Goal: Information Seeking & Learning: Check status

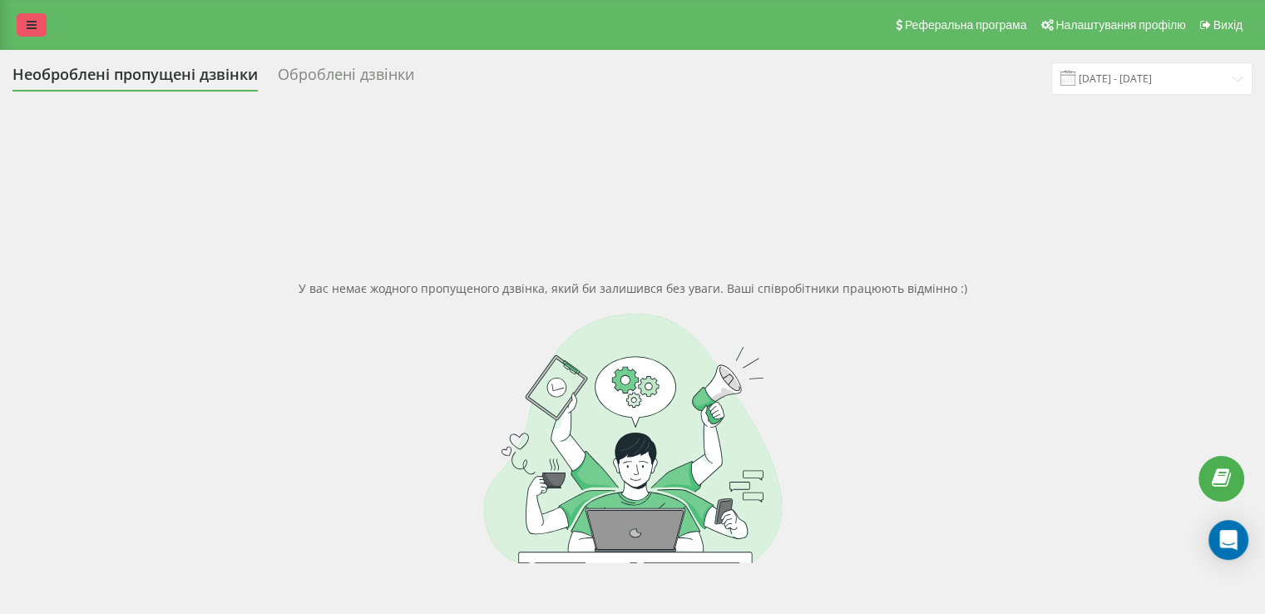
click at [43, 33] on link at bounding box center [32, 24] width 30 height 23
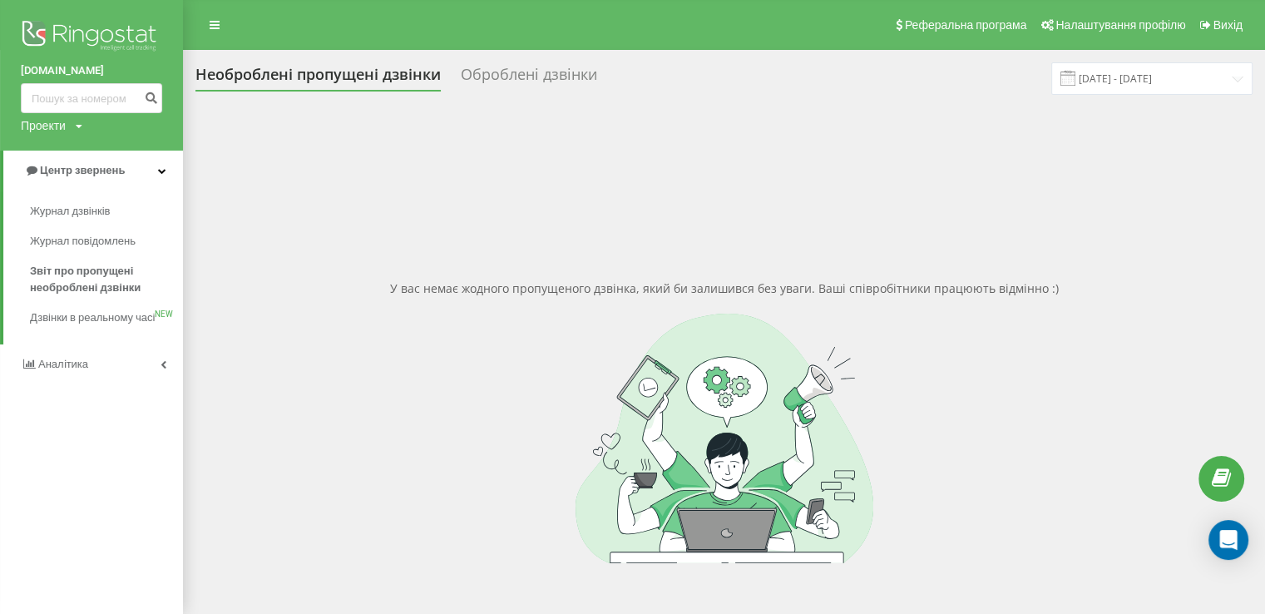
click at [81, 371] on link "Аналiтика" at bounding box center [91, 364] width 183 height 40
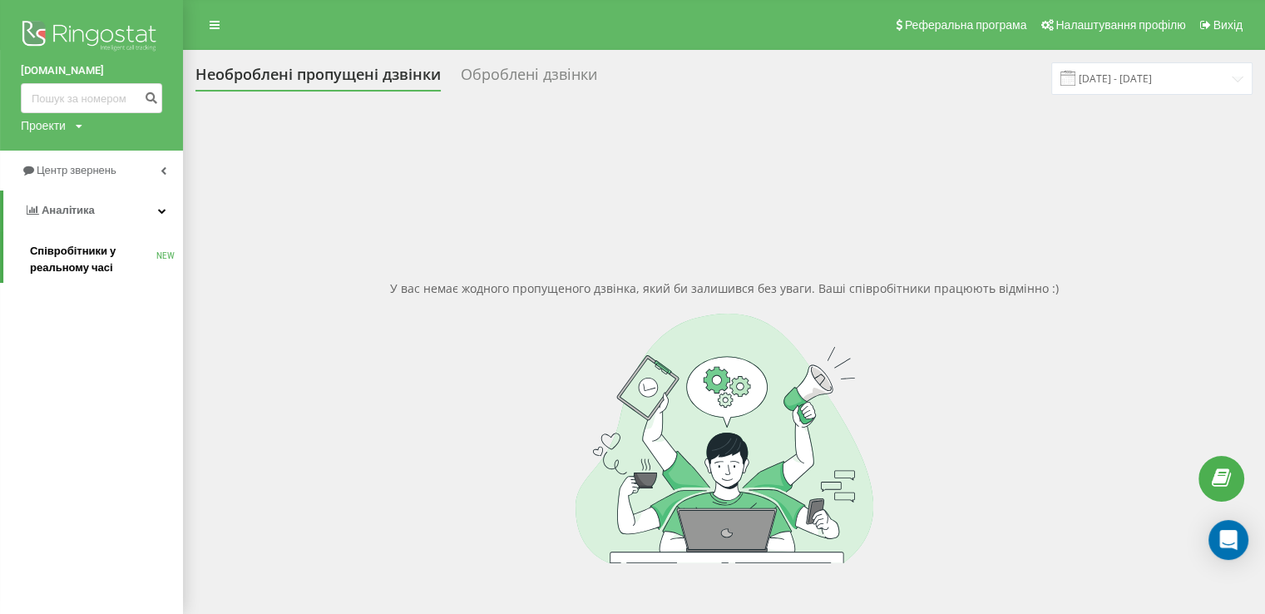
click at [85, 275] on span "Співробітники у реальному часі" at bounding box center [93, 259] width 126 height 33
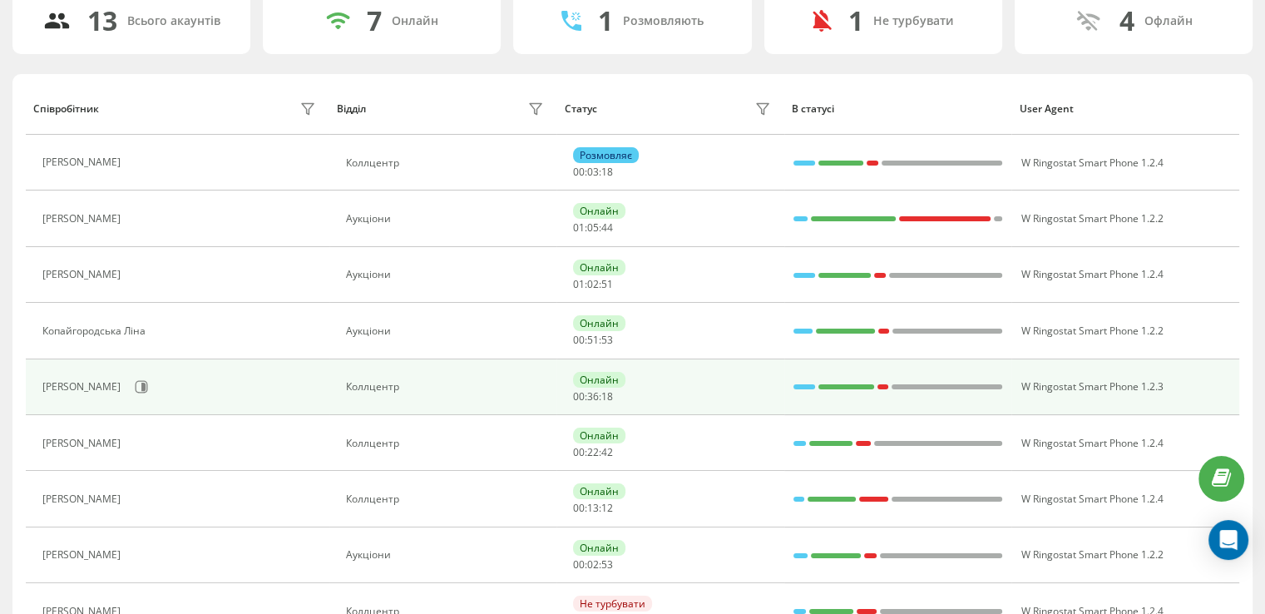
scroll to position [166, 0]
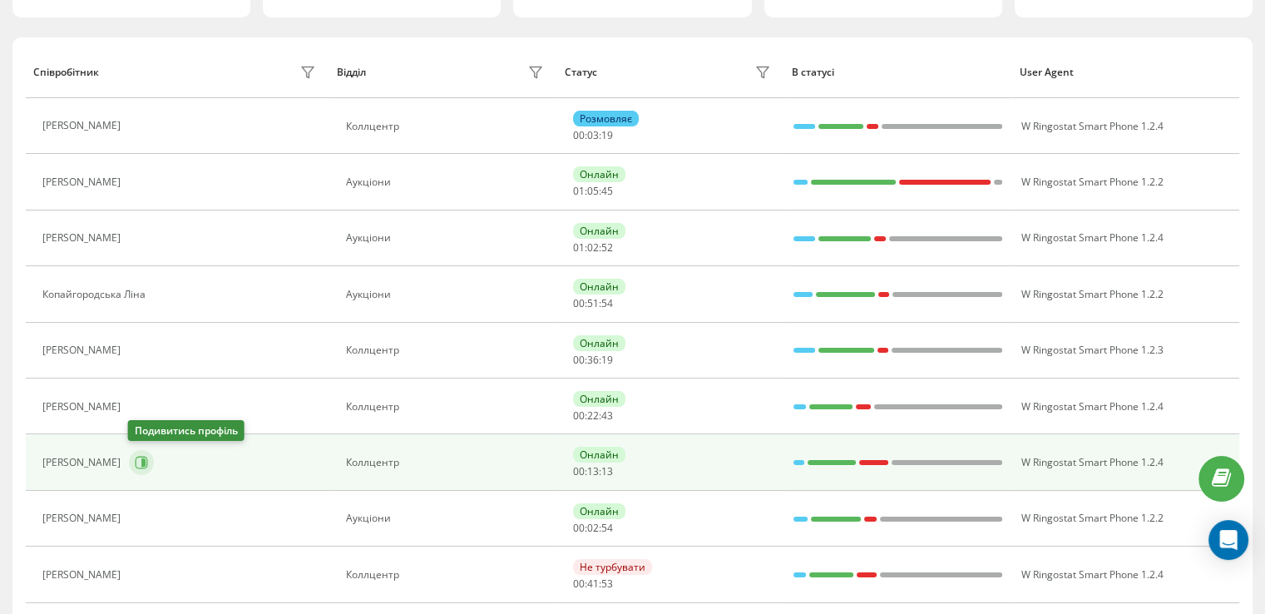
click at [146, 461] on button at bounding box center [141, 462] width 25 height 25
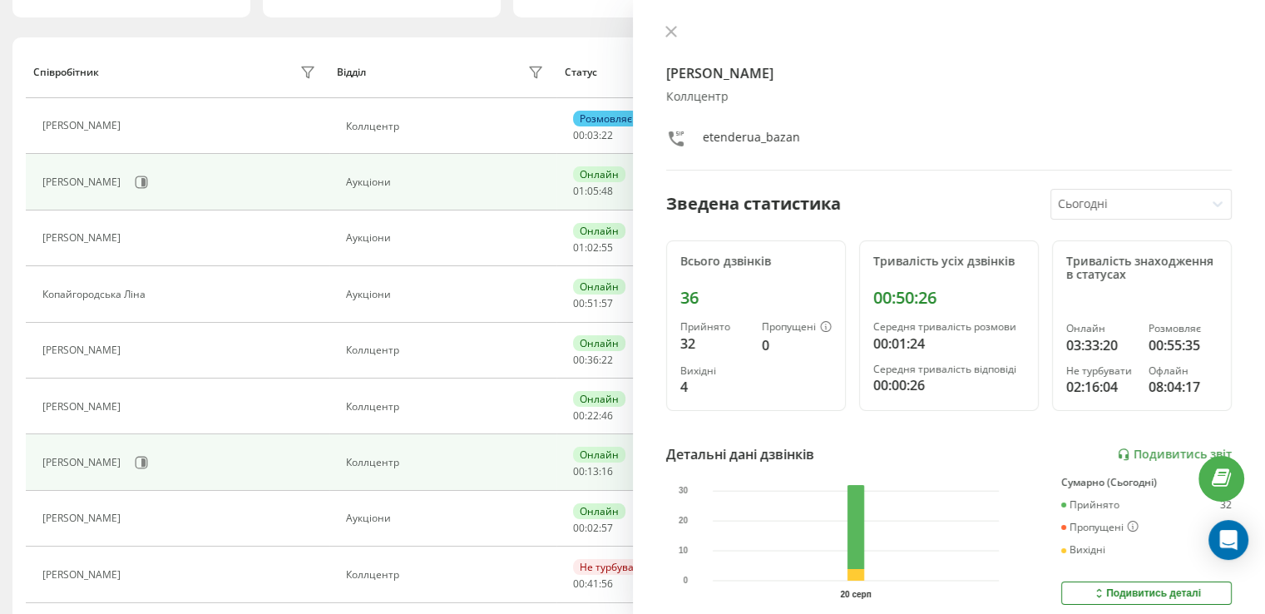
drag, startPoint x: 673, startPoint y: 32, endPoint x: 465, endPoint y: 199, distance: 266.7
click at [673, 32] on icon at bounding box center [671, 32] width 12 height 12
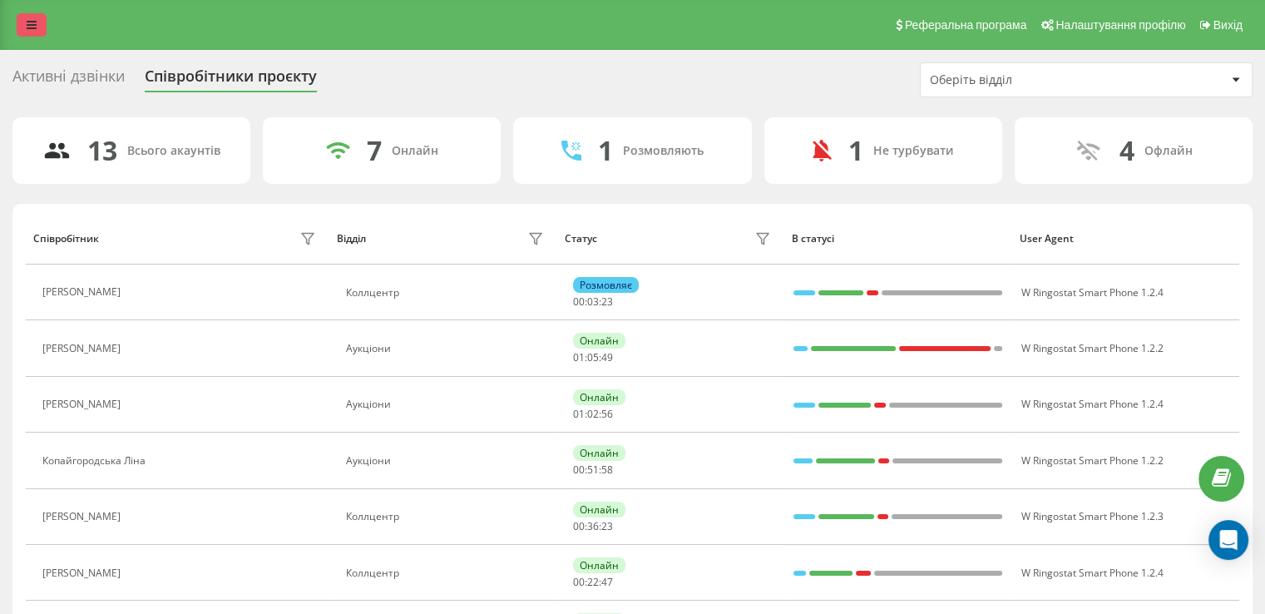
click at [30, 21] on icon at bounding box center [32, 25] width 10 height 12
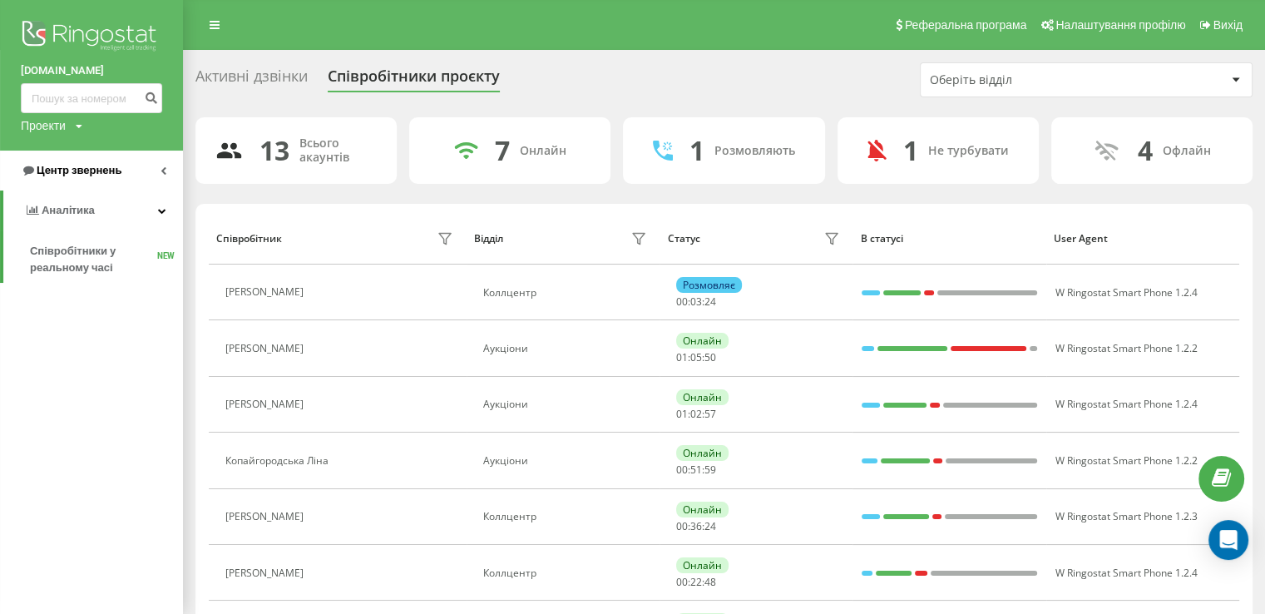
click at [84, 170] on span "Центр звернень" at bounding box center [79, 170] width 85 height 12
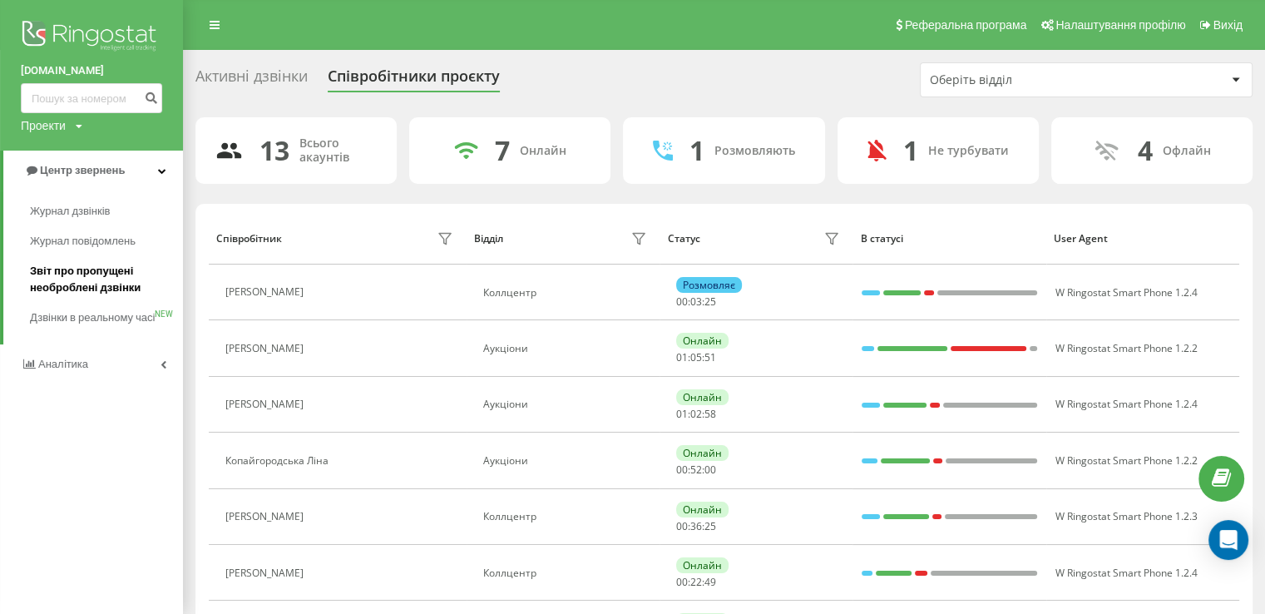
click at [92, 289] on span "Звіт про пропущені необроблені дзвінки" at bounding box center [102, 279] width 145 height 33
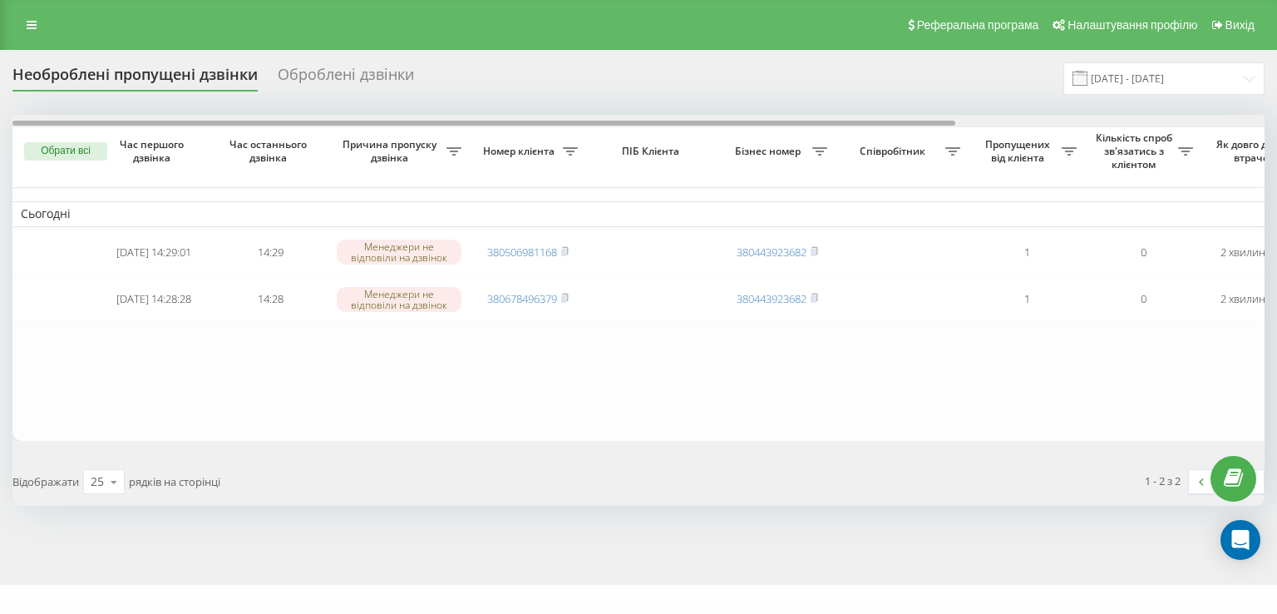
scroll to position [0, 410]
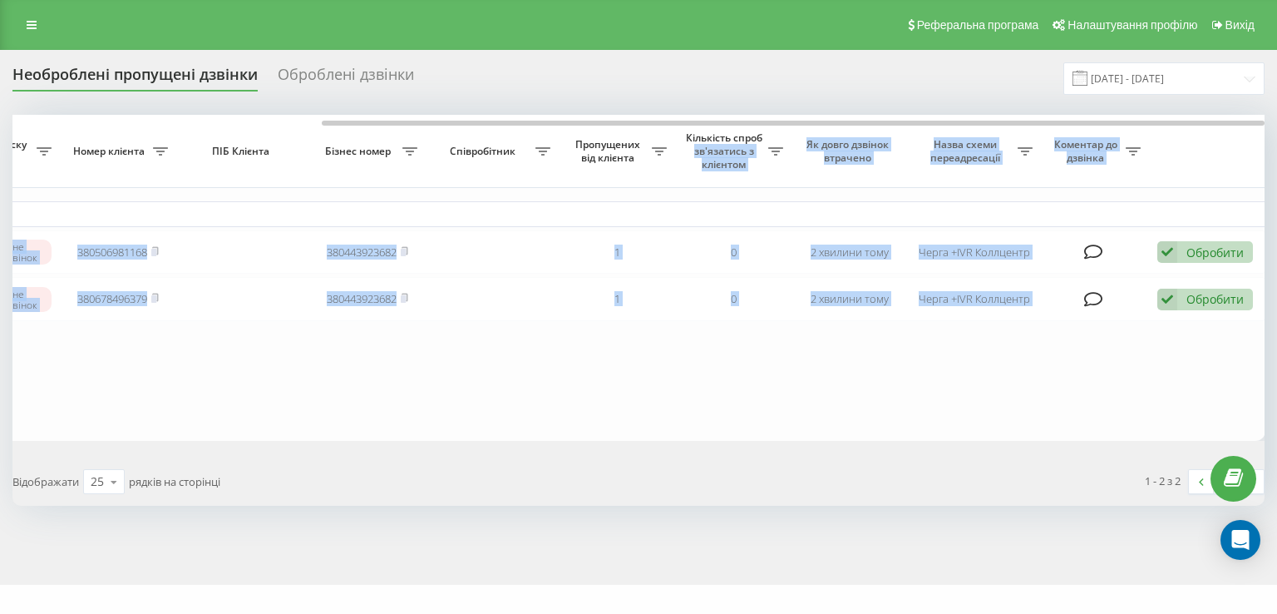
drag, startPoint x: 733, startPoint y: 120, endPoint x: 785, endPoint y: 127, distance: 52.1
click at [785, 127] on div "Обрати всі Час першого дзвінка Час останнього дзвінка Причина пропуску дзвінка …" at bounding box center [638, 278] width 1252 height 326
click at [762, 430] on table "Сьогодні 2025-08-20 14:29:01 14:29 Менеджери не відповіли на дзвінок 3805069811…" at bounding box center [434, 278] width 1663 height 326
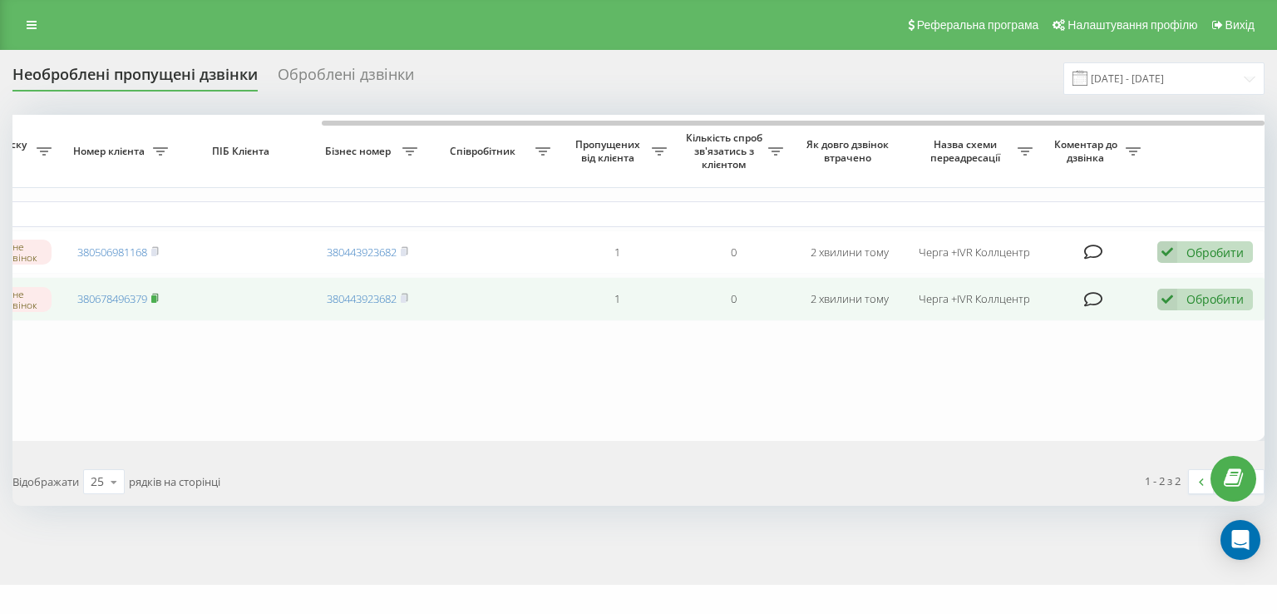
click at [156, 303] on rect at bounding box center [153, 298] width 5 height 7
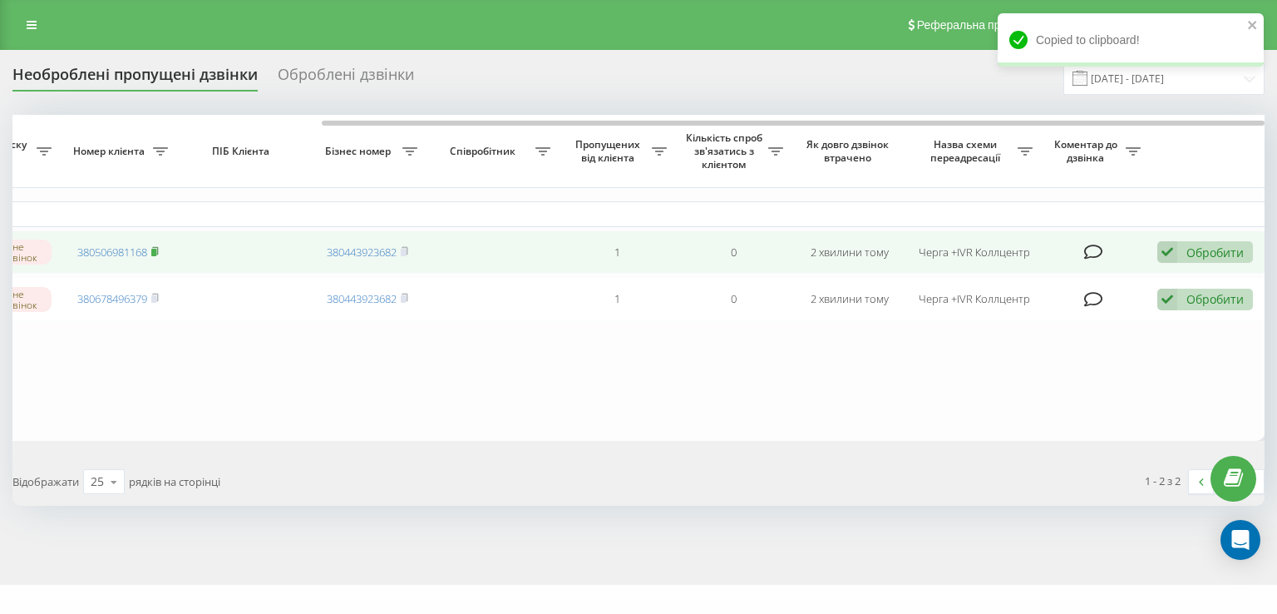
click at [158, 246] on icon at bounding box center [154, 251] width 7 height 10
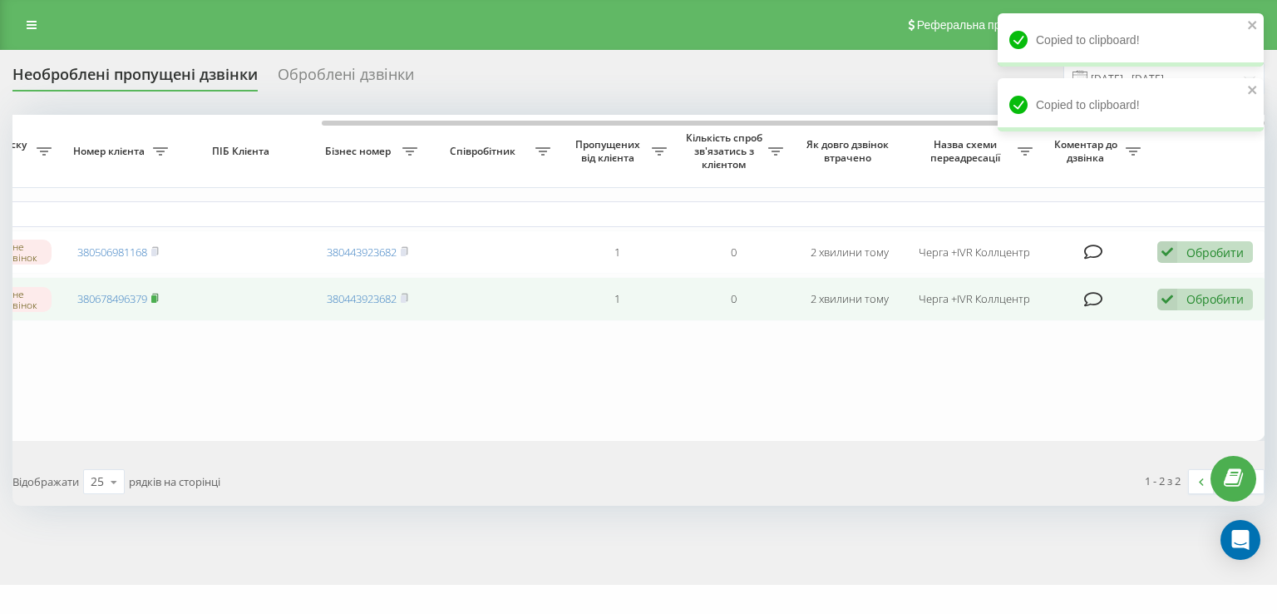
click at [158, 300] on icon at bounding box center [154, 298] width 7 height 10
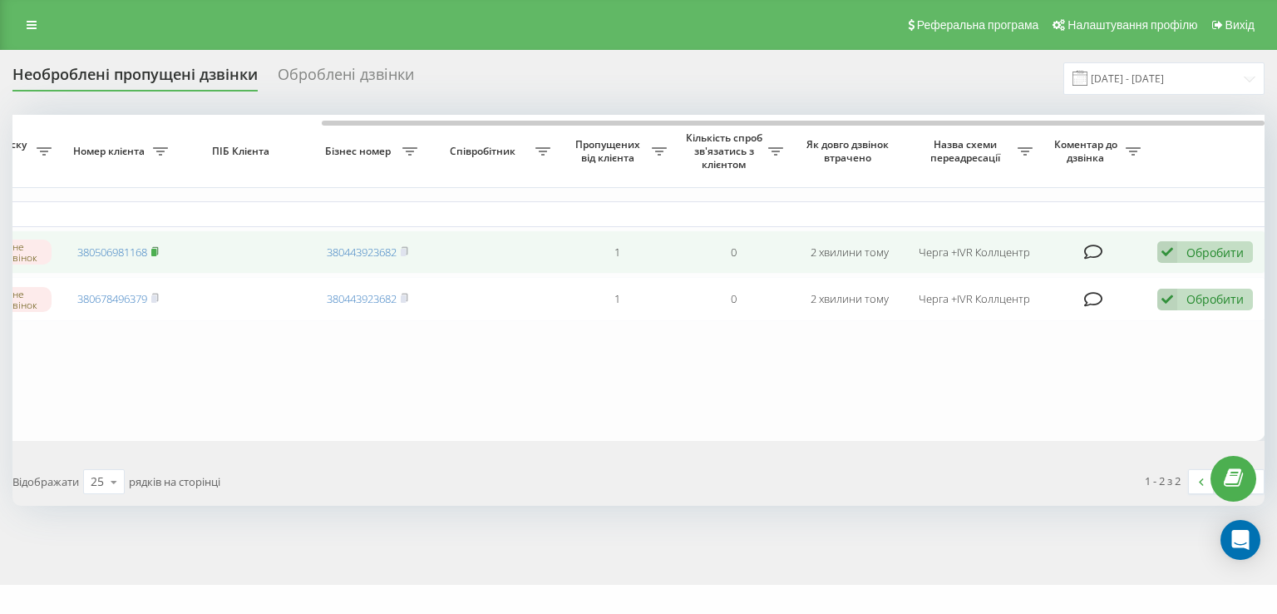
click at [155, 254] on rect at bounding box center [153, 252] width 5 height 7
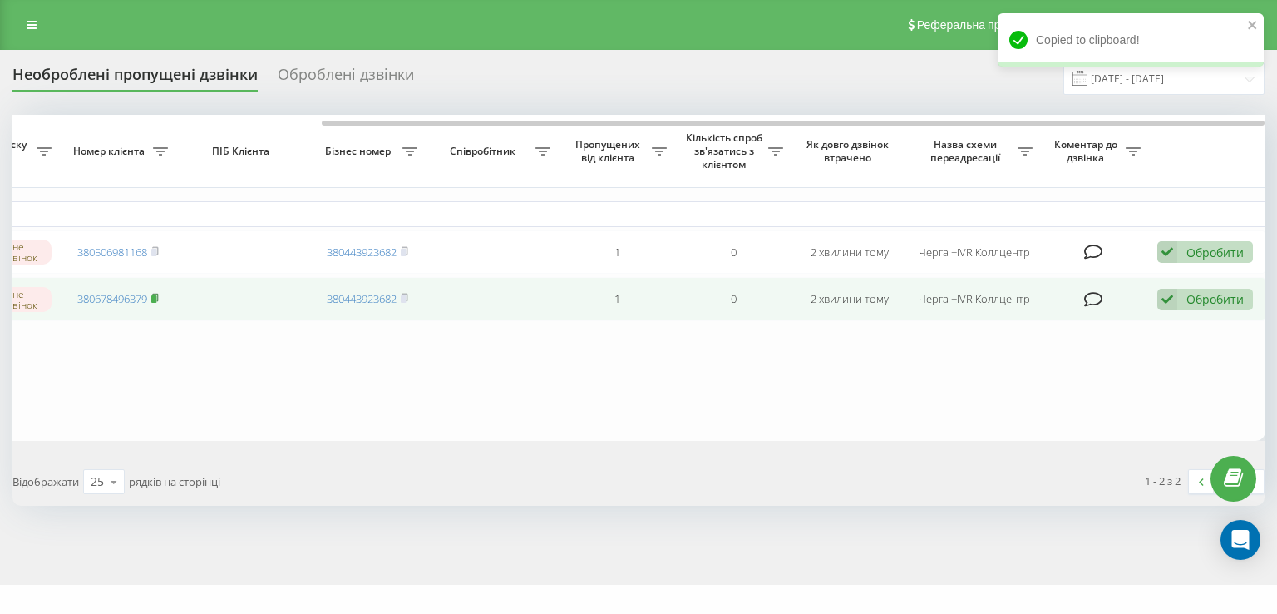
click at [156, 299] on rect at bounding box center [153, 298] width 5 height 7
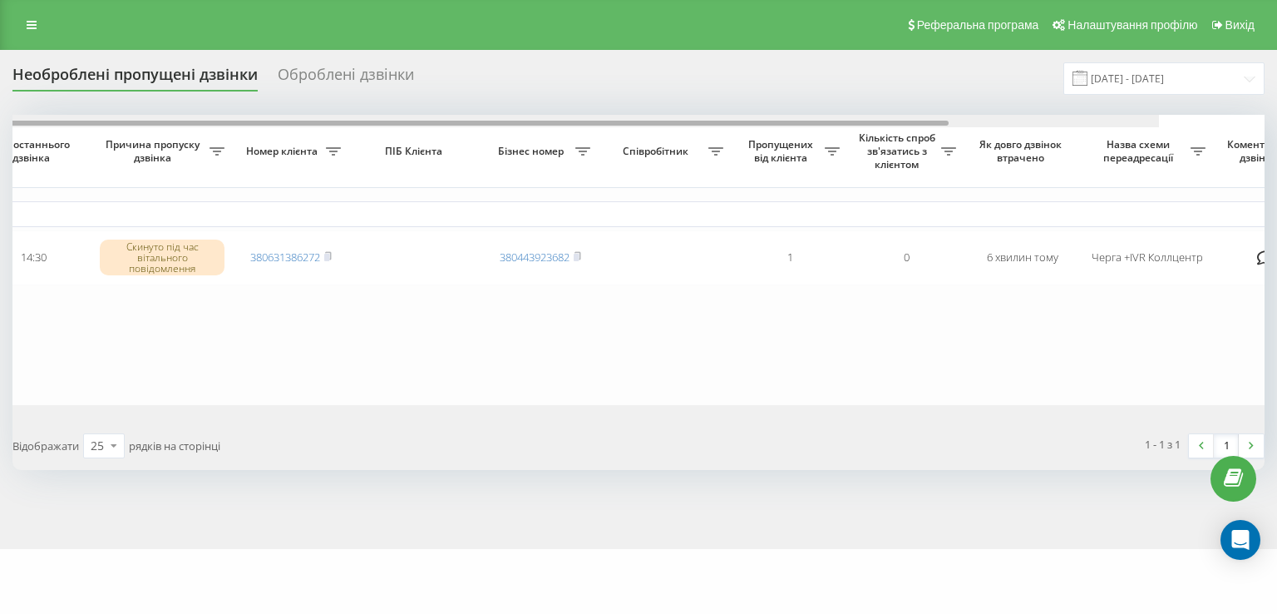
scroll to position [0, 240]
drag, startPoint x: 596, startPoint y: 123, endPoint x: 777, endPoint y: 124, distance: 181.3
click at [777, 124] on div at bounding box center [666, 123] width 943 height 5
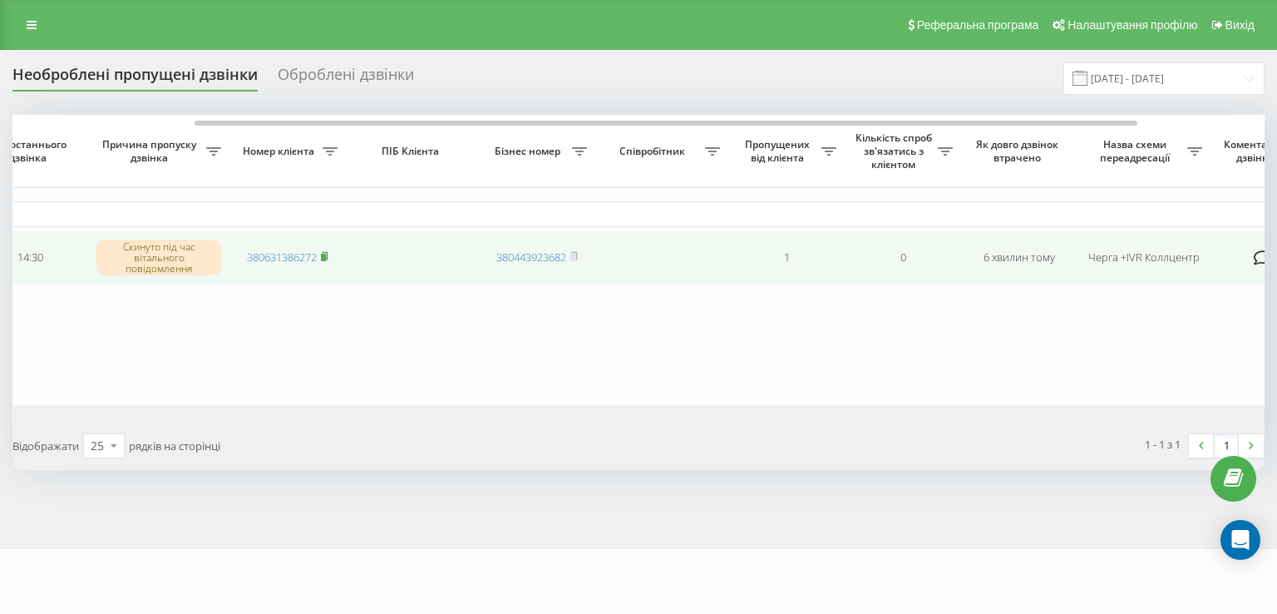
click at [324, 256] on rect at bounding box center [323, 257] width 5 height 7
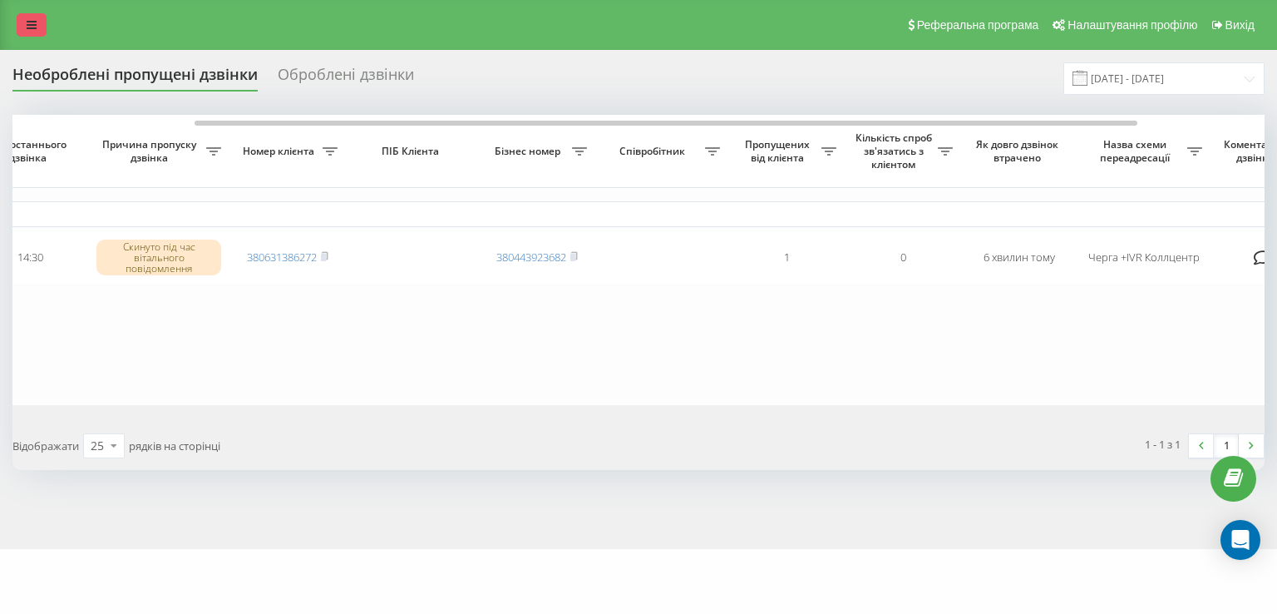
click at [35, 32] on link at bounding box center [32, 24] width 30 height 23
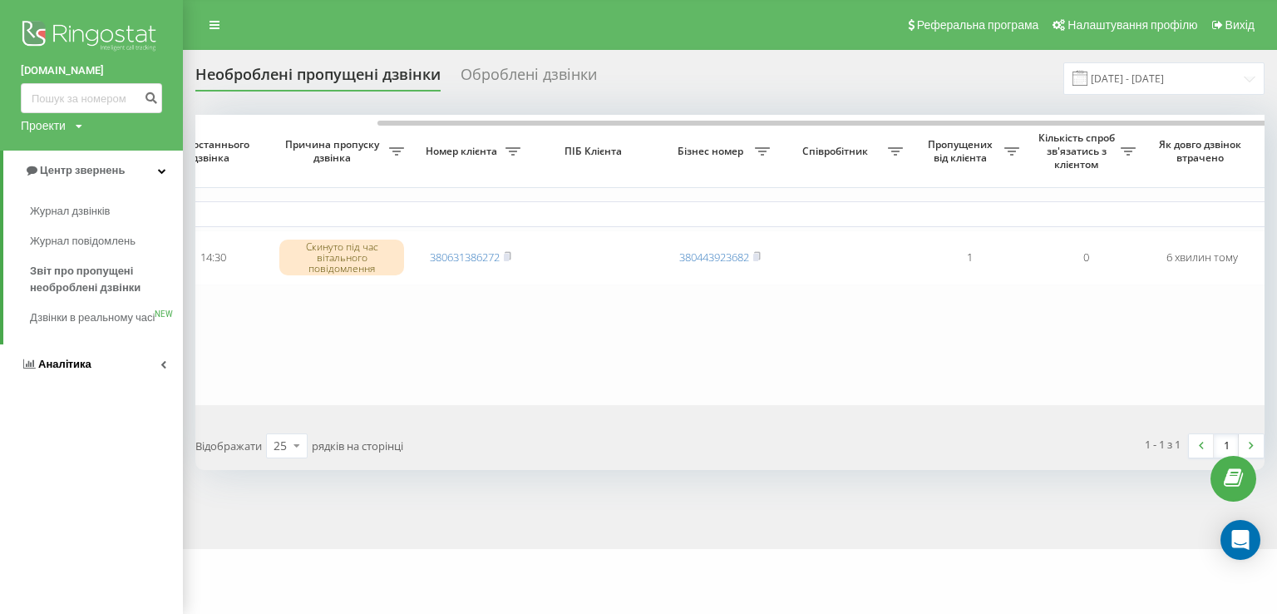
click at [64, 372] on span "Аналiтика" at bounding box center [56, 364] width 71 height 17
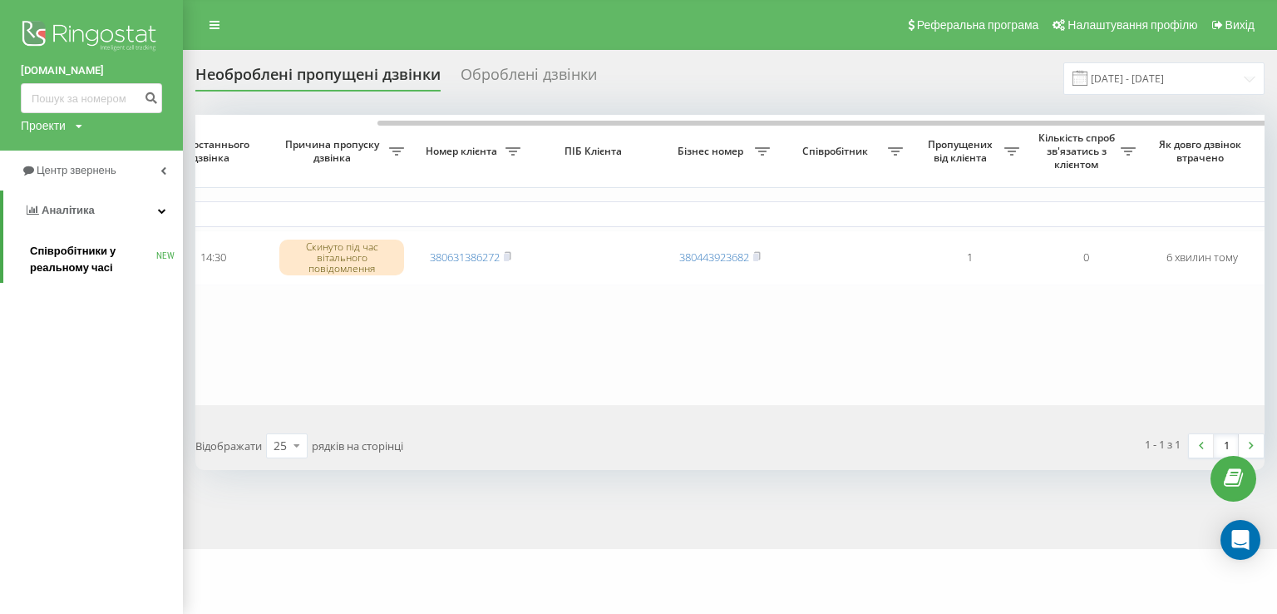
click at [73, 262] on span "Співробітники у реальному часі" at bounding box center [93, 259] width 126 height 33
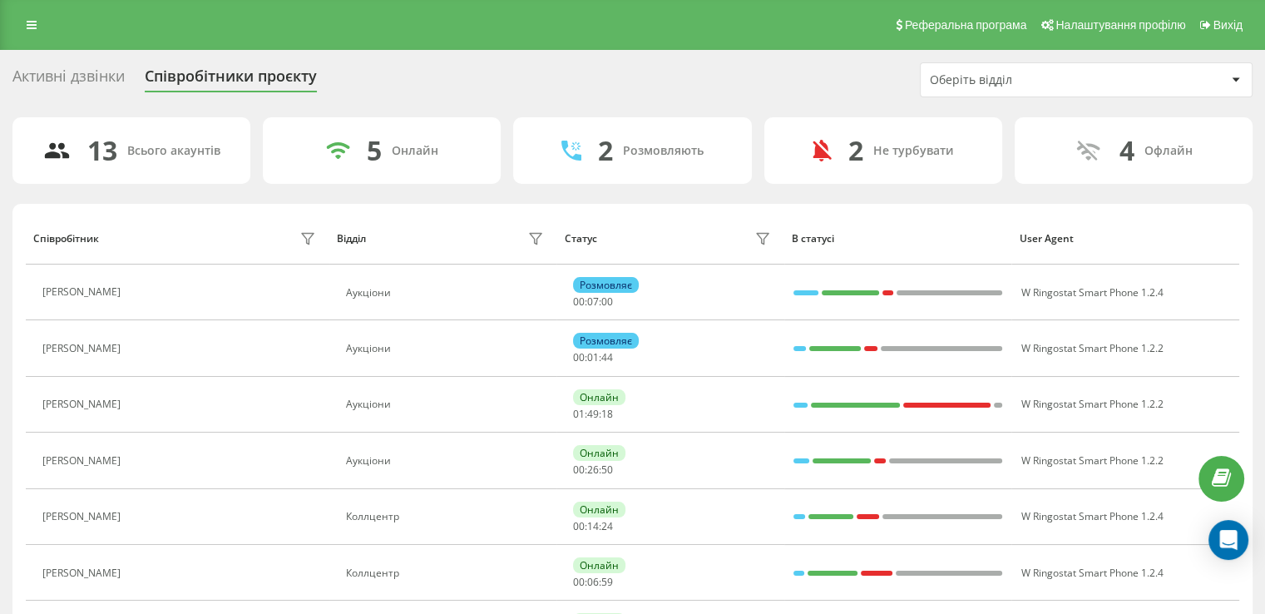
click at [1060, 76] on div "Оберіть відділ" at bounding box center [1029, 80] width 199 height 14
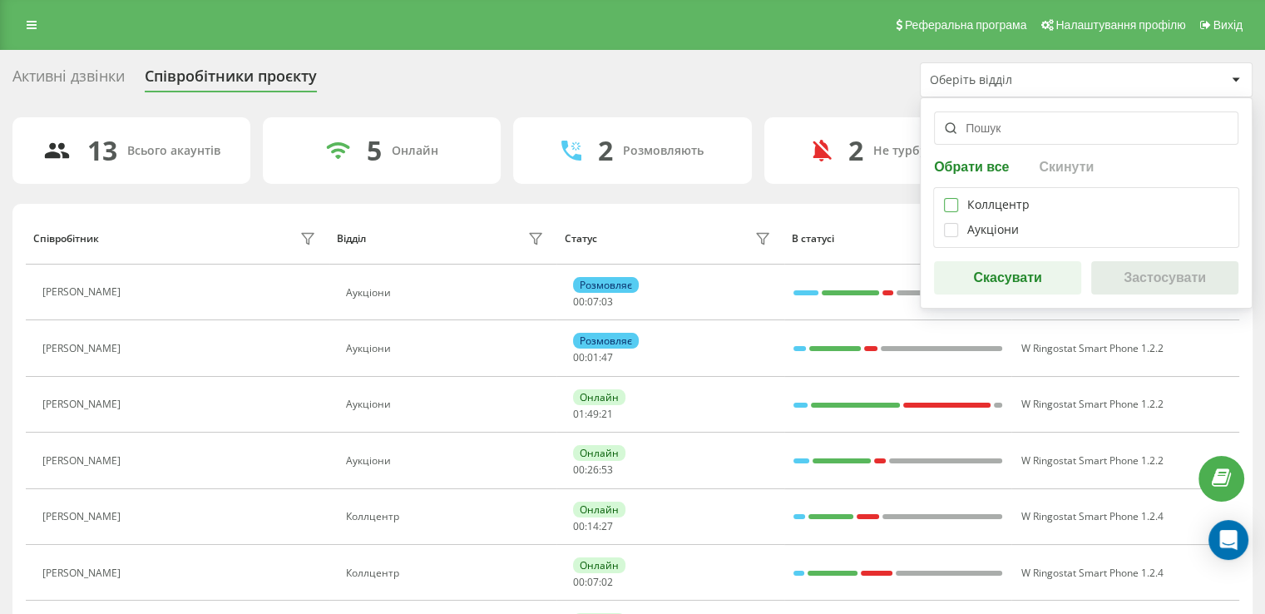
click at [955, 198] on label at bounding box center [951, 198] width 14 height 0
checkbox input "true"
click at [1142, 274] on button "Застосувати" at bounding box center [1164, 277] width 147 height 33
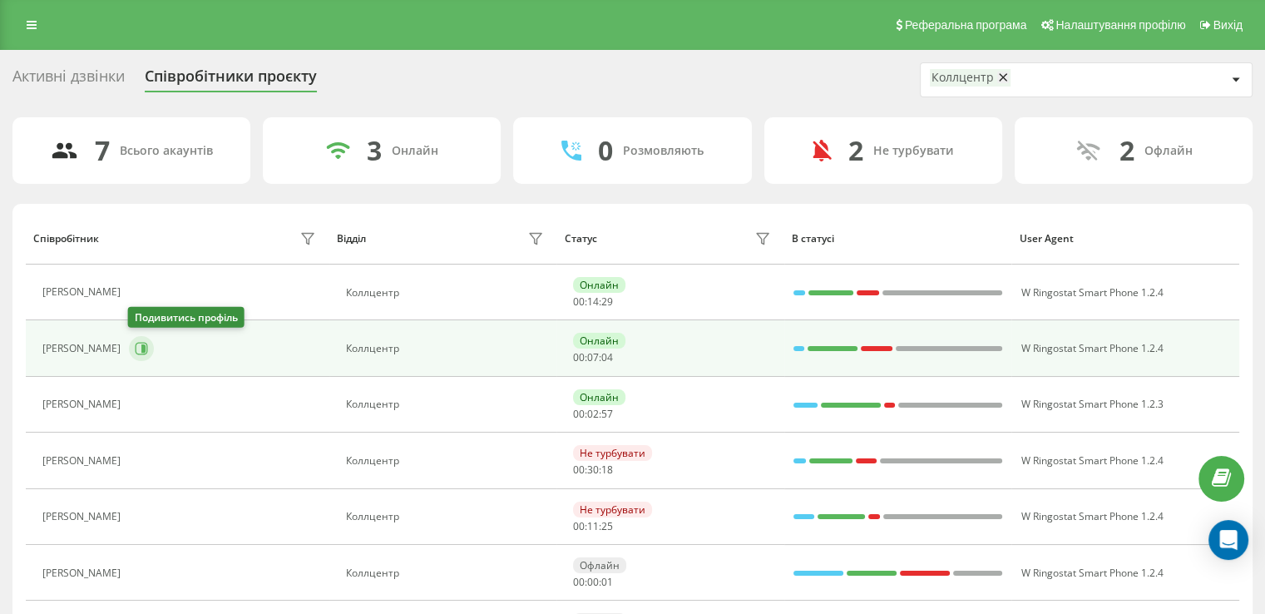
click at [144, 353] on icon at bounding box center [141, 348] width 13 height 13
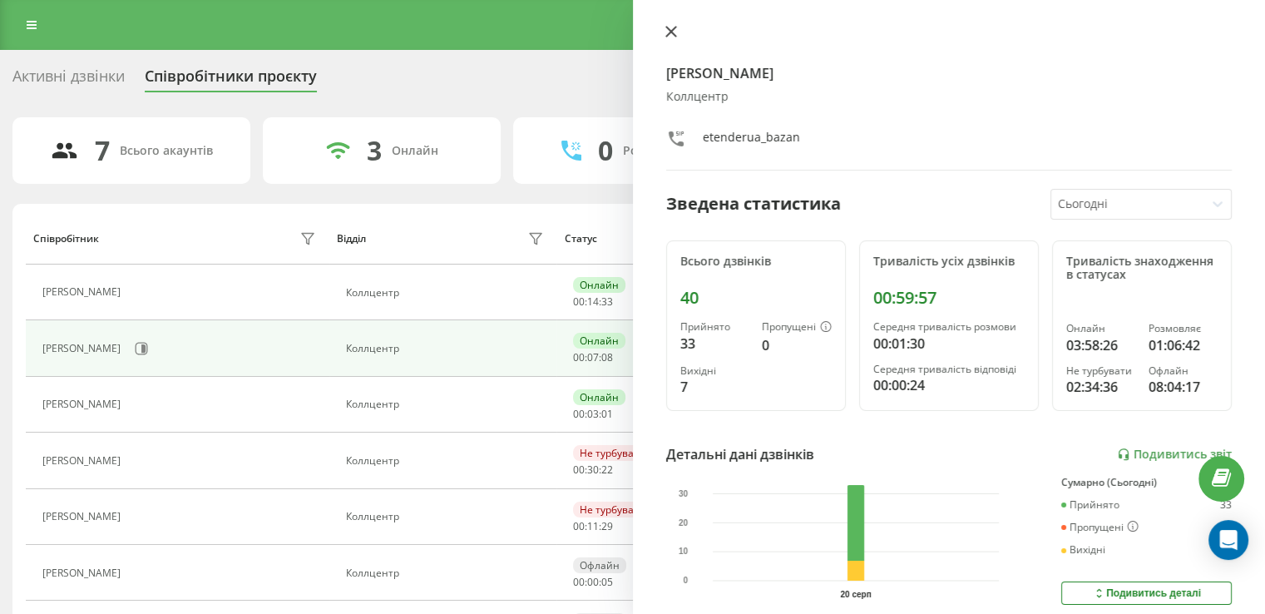
click at [674, 37] on icon at bounding box center [671, 32] width 12 height 12
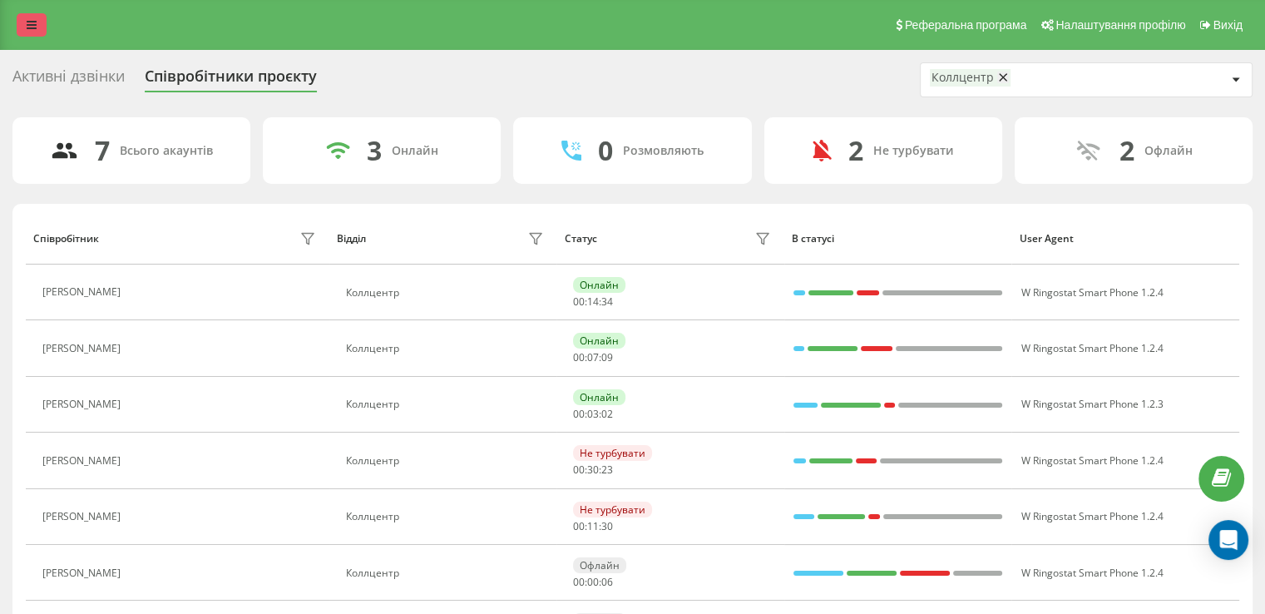
click at [24, 22] on link at bounding box center [32, 24] width 30 height 23
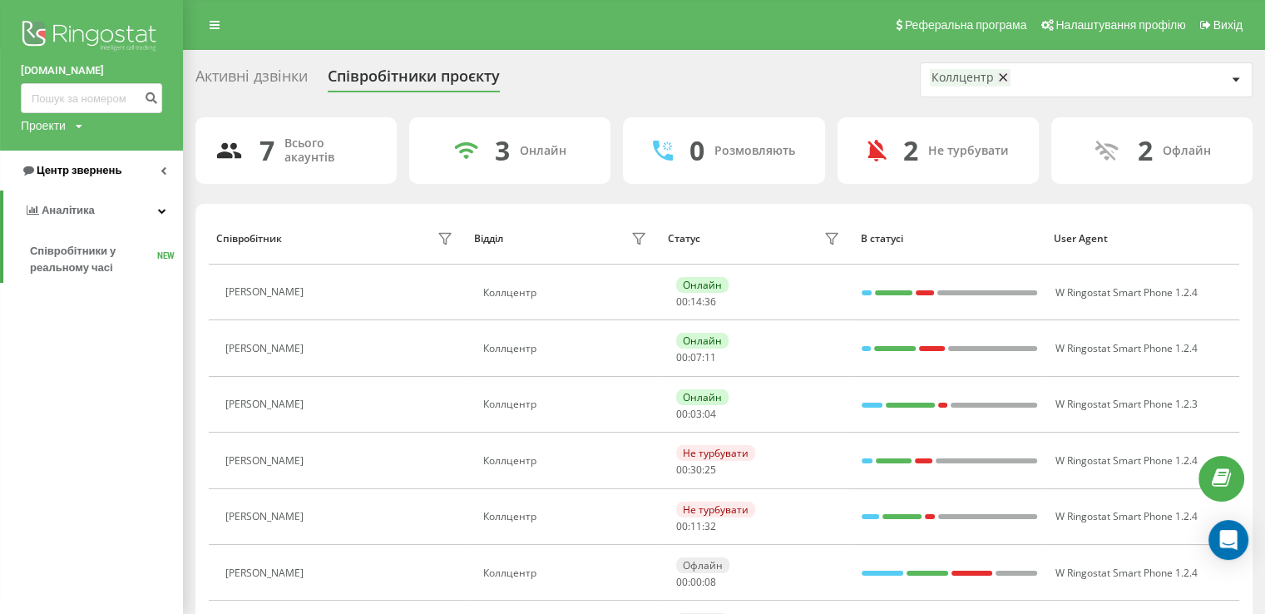
click at [98, 170] on span "Центр звернень" at bounding box center [79, 170] width 85 height 12
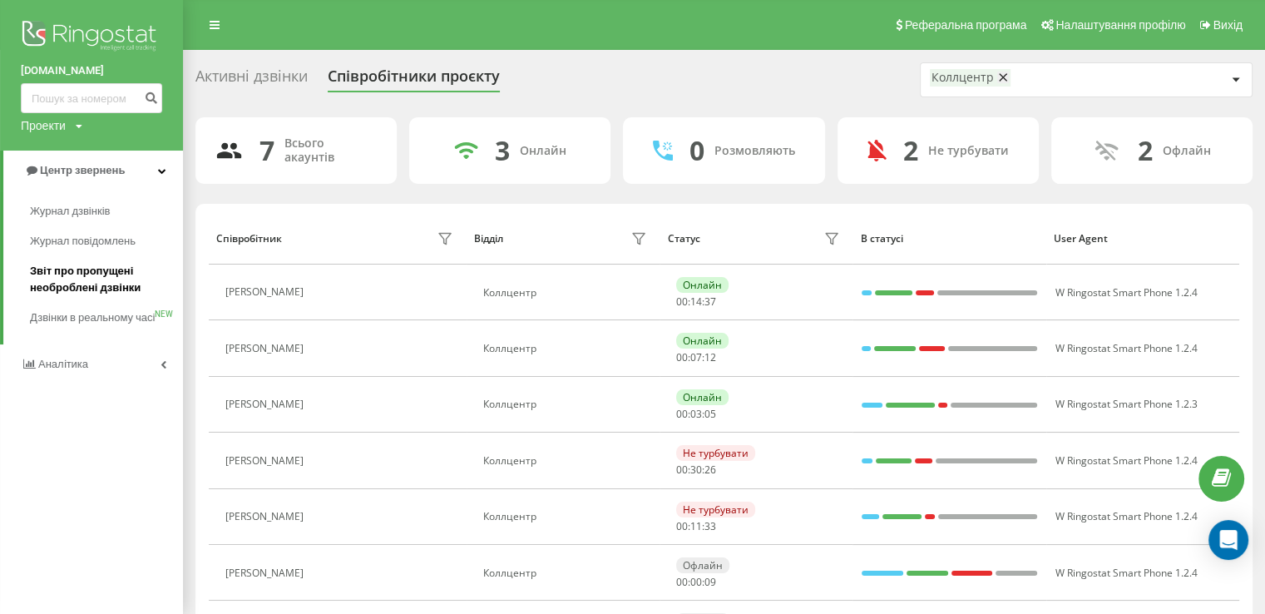
click at [106, 271] on span "Звіт про пропущені необроблені дзвінки" at bounding box center [102, 279] width 145 height 33
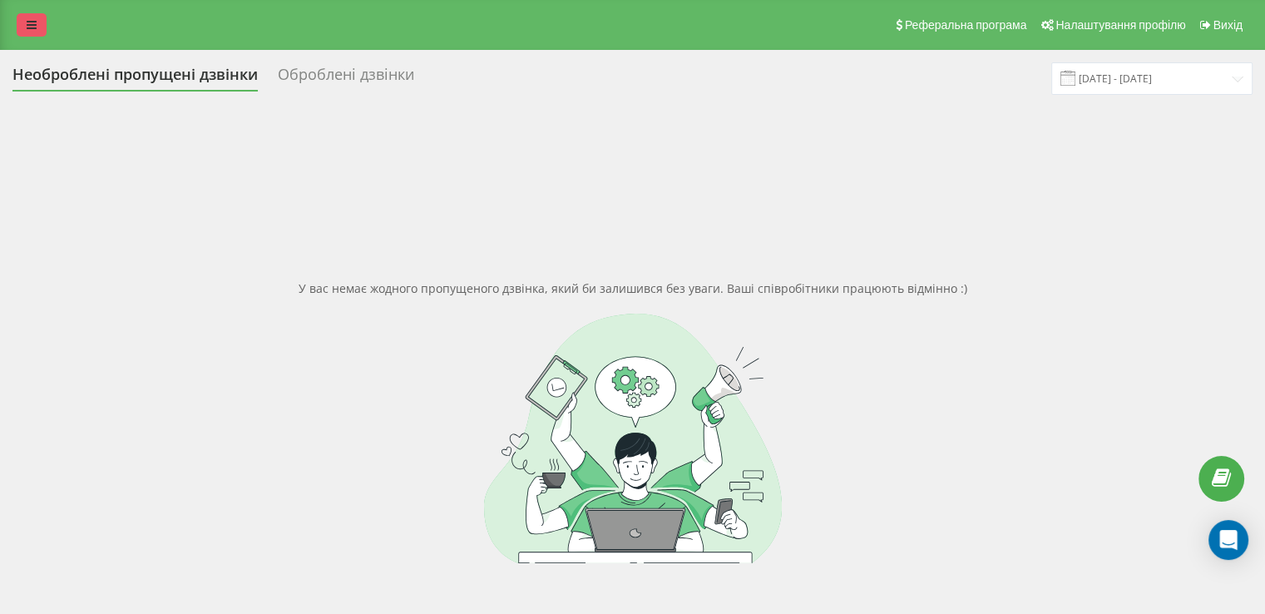
click at [32, 19] on icon at bounding box center [32, 25] width 10 height 12
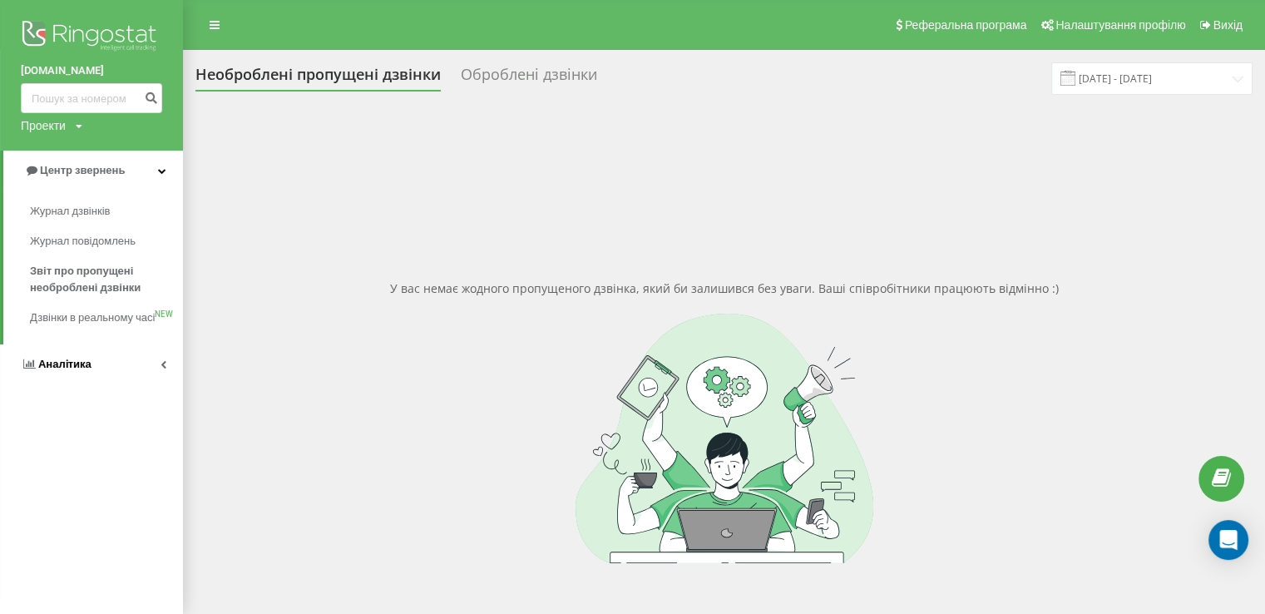
click at [47, 370] on span "Аналiтика" at bounding box center [64, 364] width 53 height 12
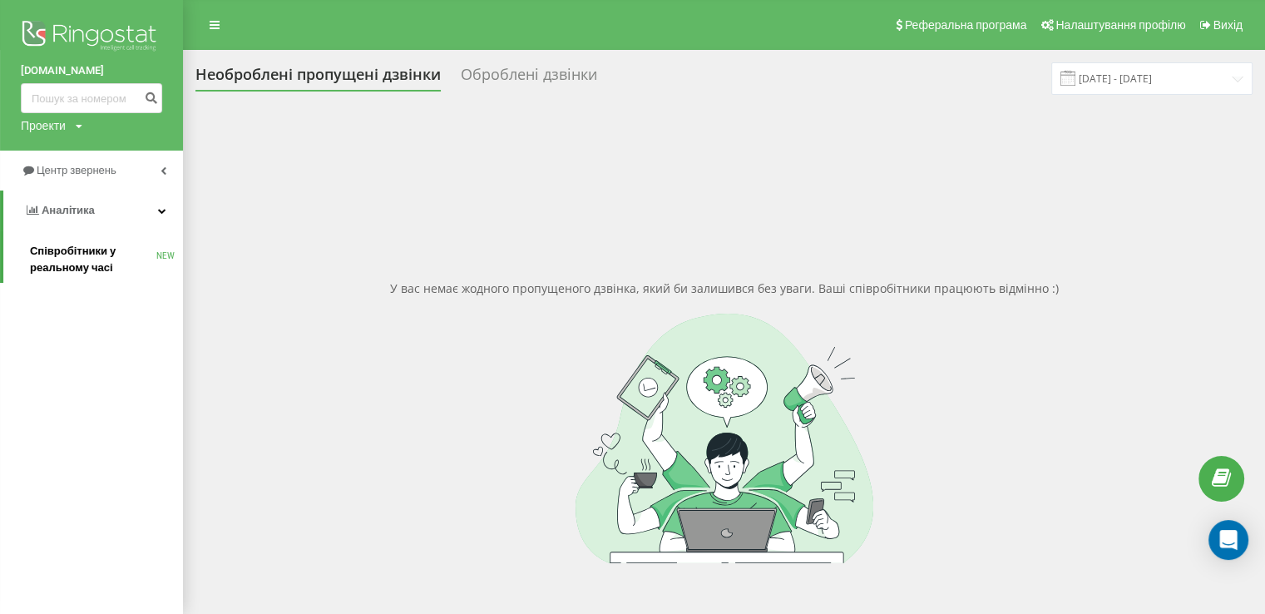
click at [64, 269] on span "Співробітники у реальному часі" at bounding box center [93, 259] width 126 height 33
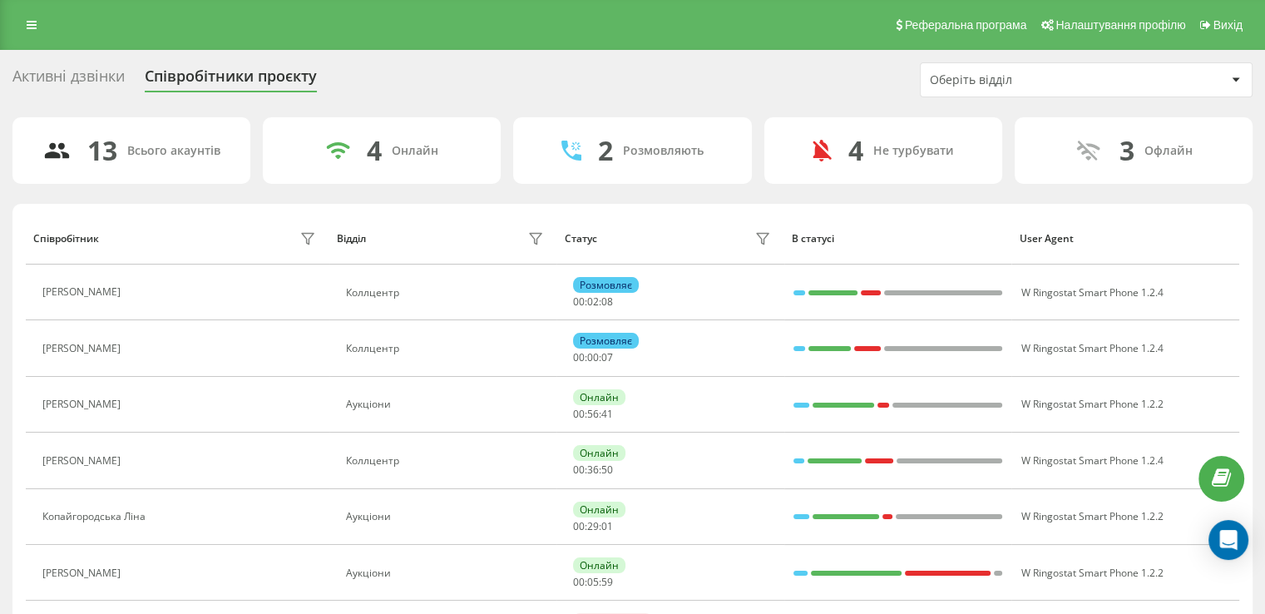
click at [1136, 78] on div "Оберіть відділ" at bounding box center [1078, 80] width 296 height 14
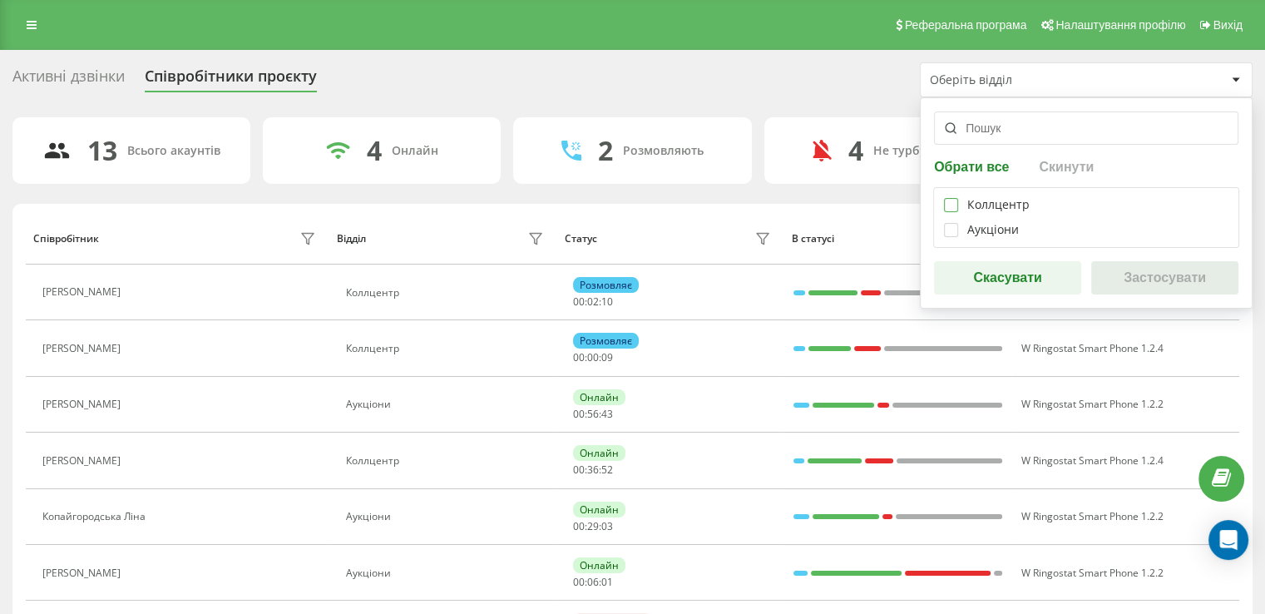
click at [944, 198] on label at bounding box center [951, 198] width 14 height 0
checkbox input "true"
click at [1134, 266] on button "Застосувати" at bounding box center [1164, 277] width 147 height 33
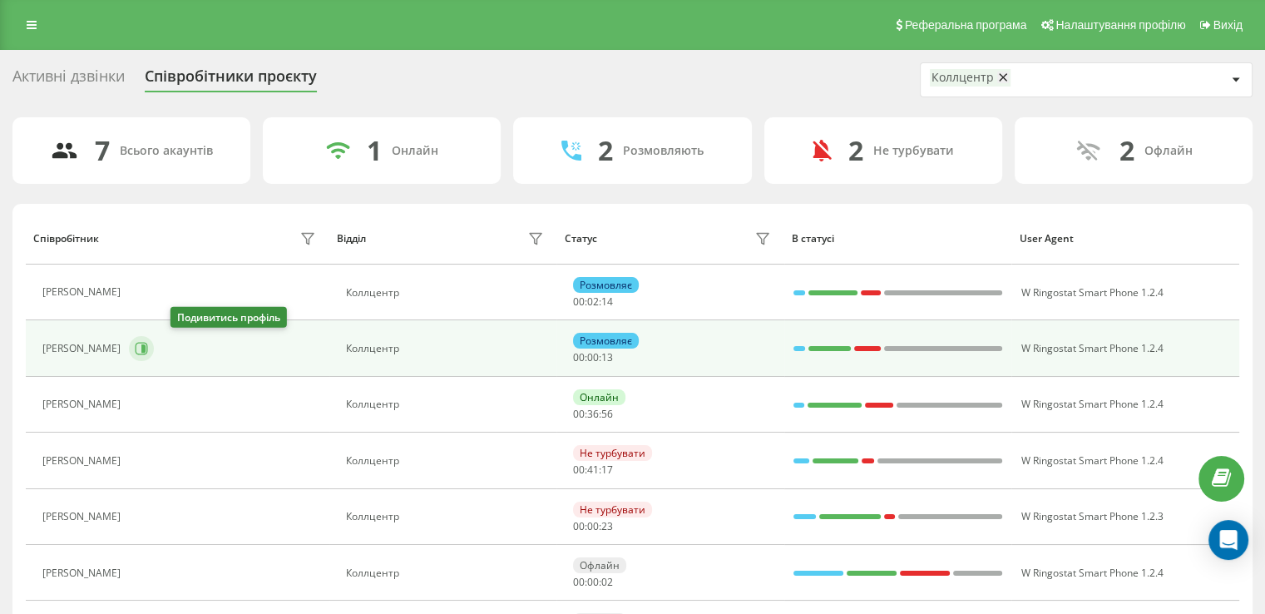
click at [148, 351] on icon at bounding box center [142, 349] width 12 height 12
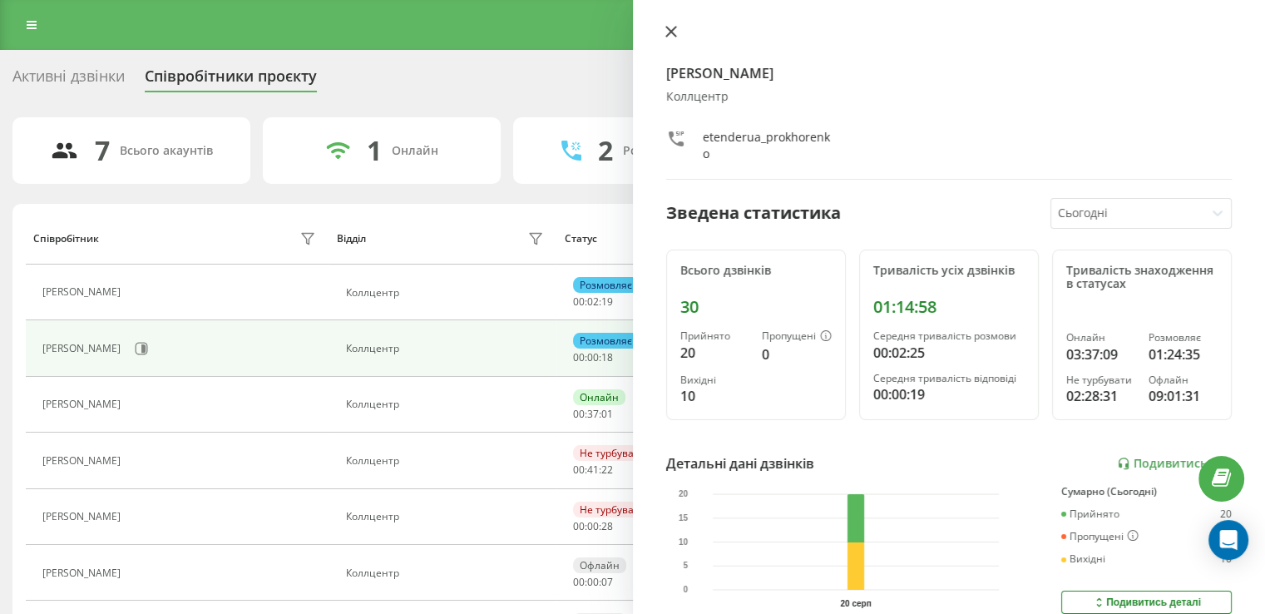
click at [669, 32] on icon at bounding box center [670, 32] width 10 height 10
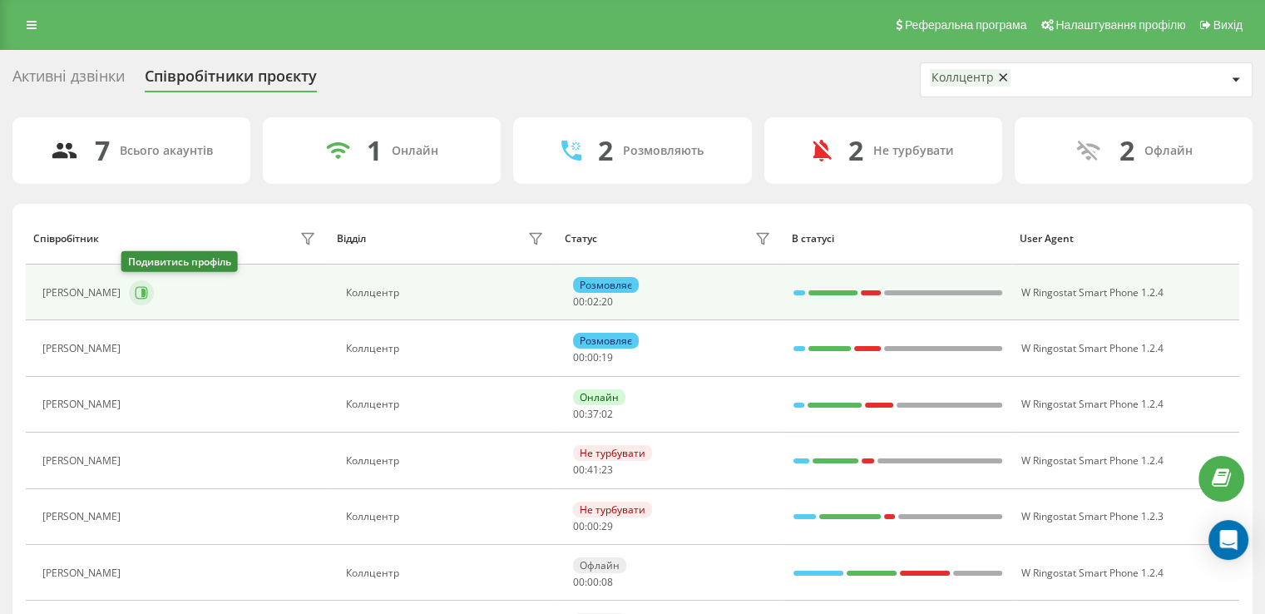
click at [141, 294] on icon at bounding box center [143, 293] width 4 height 8
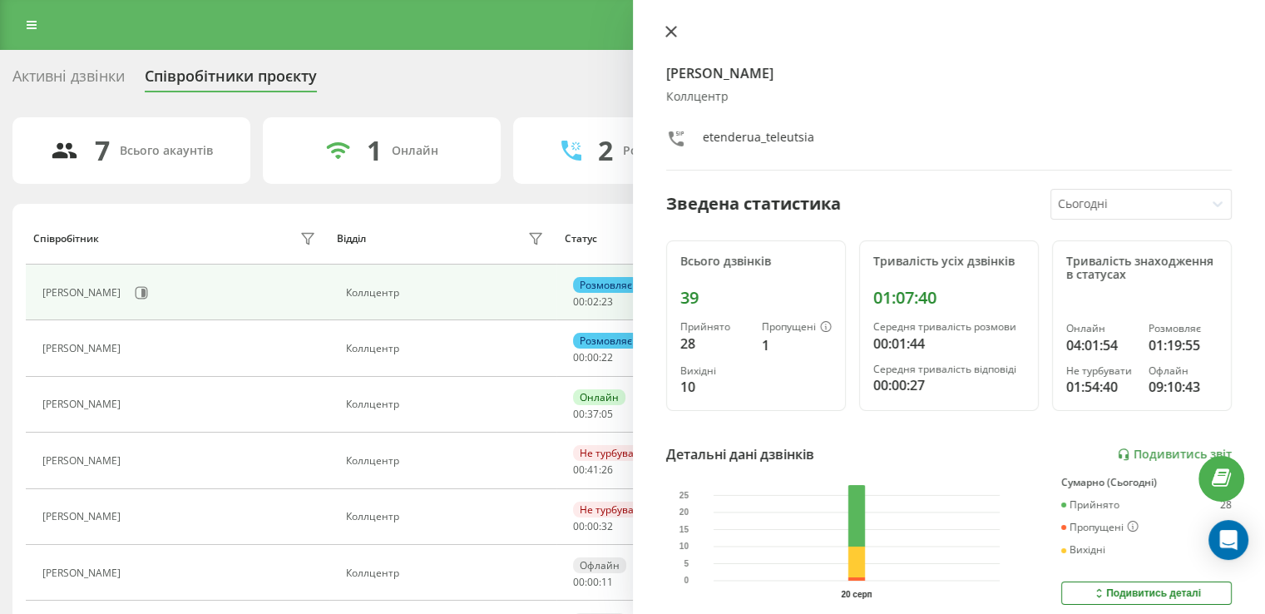
click at [665, 31] on icon at bounding box center [671, 32] width 12 height 12
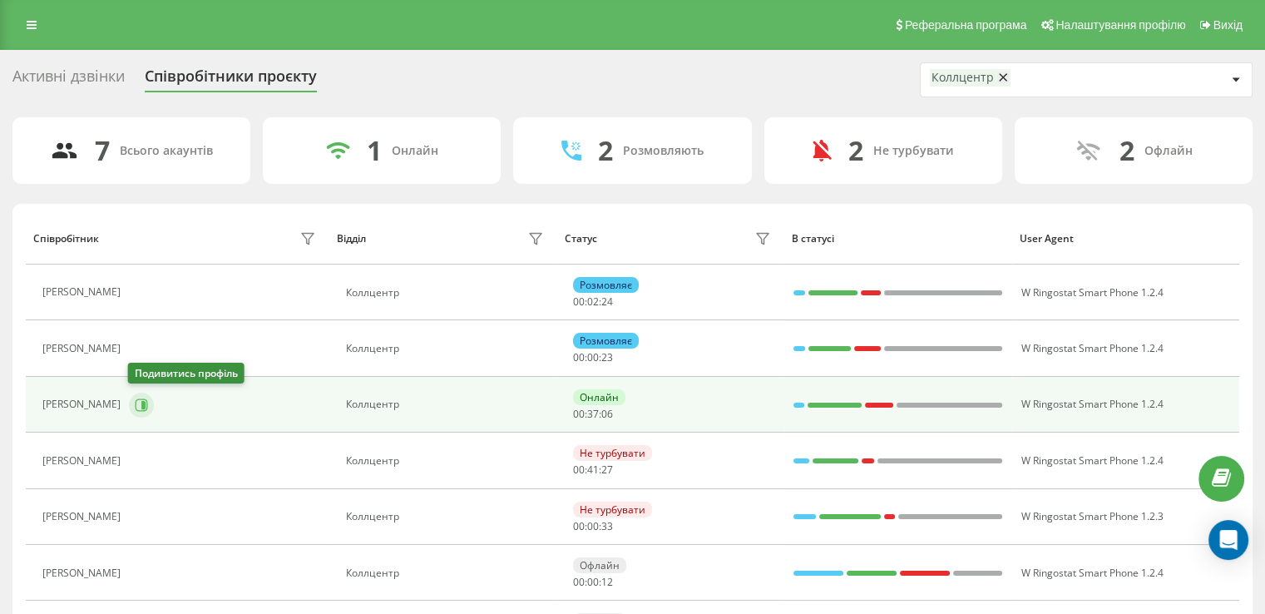
click at [144, 401] on icon at bounding box center [143, 404] width 4 height 8
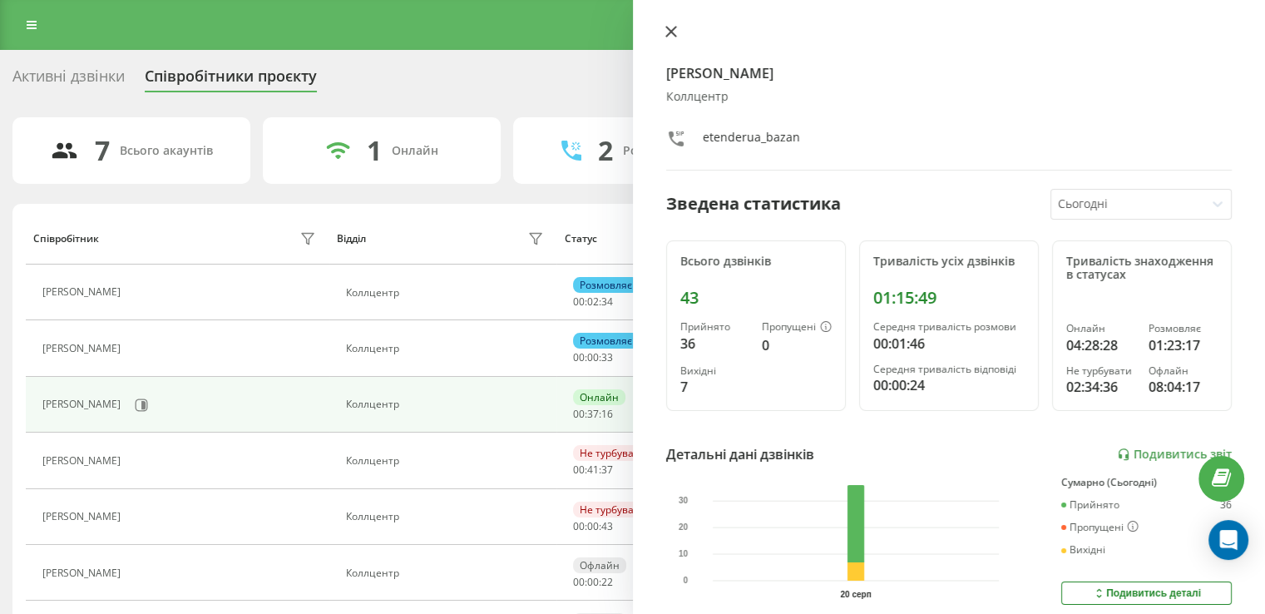
click at [669, 32] on icon at bounding box center [670, 32] width 10 height 10
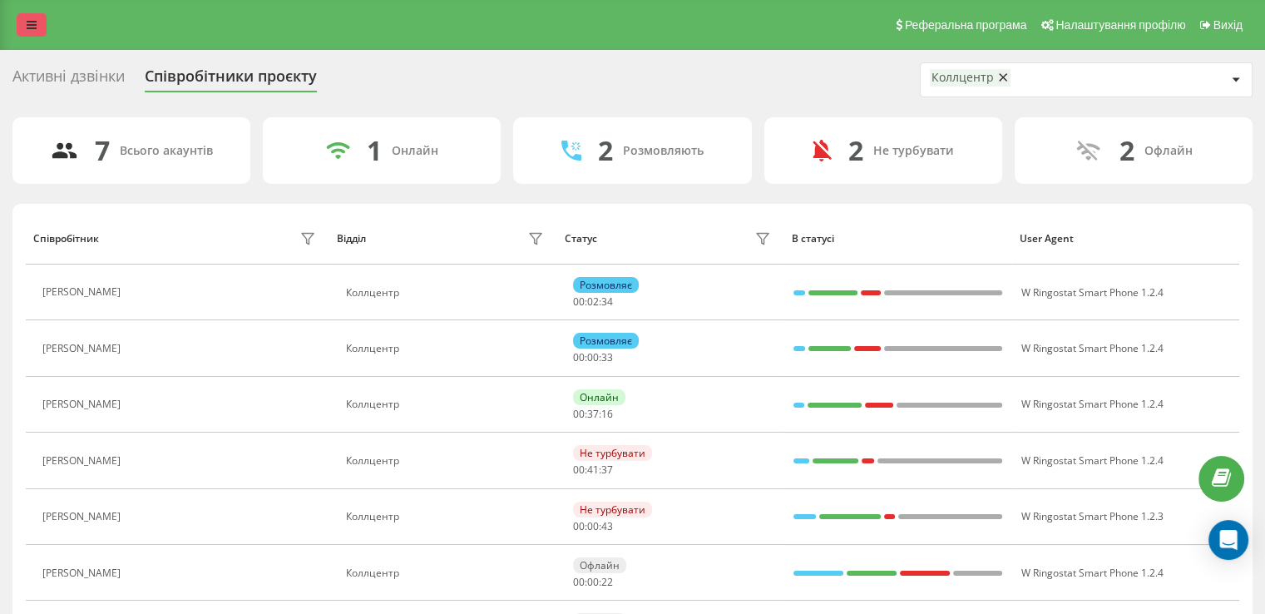
click at [39, 22] on link at bounding box center [32, 24] width 30 height 23
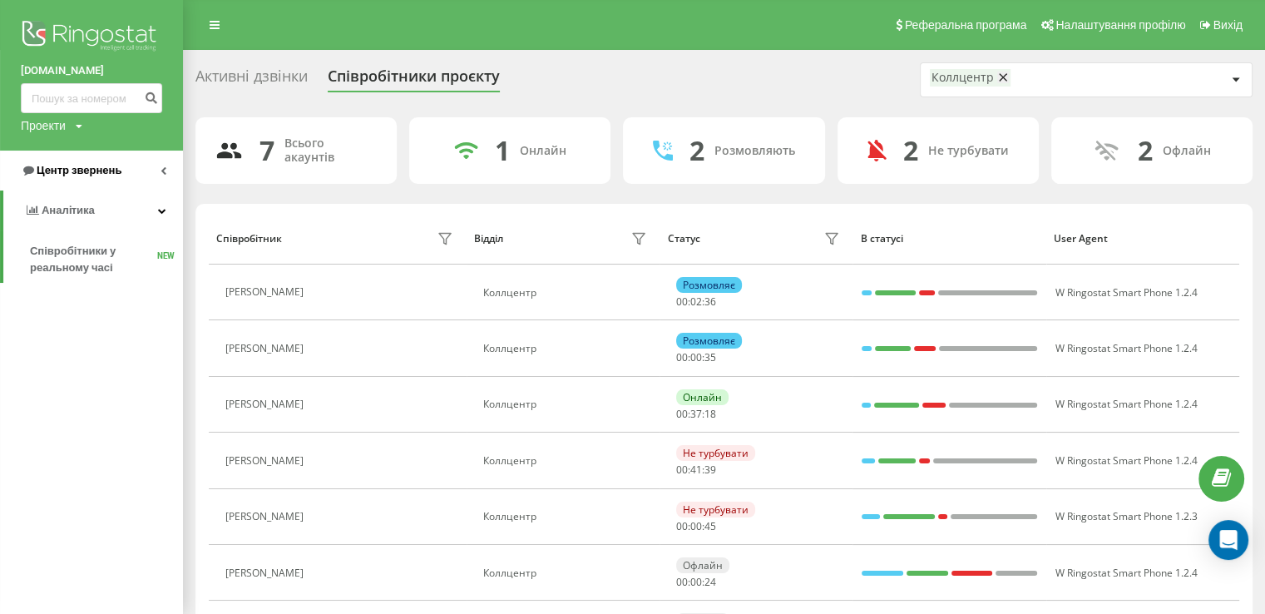
click at [63, 170] on span "Центр звернень" at bounding box center [79, 170] width 85 height 12
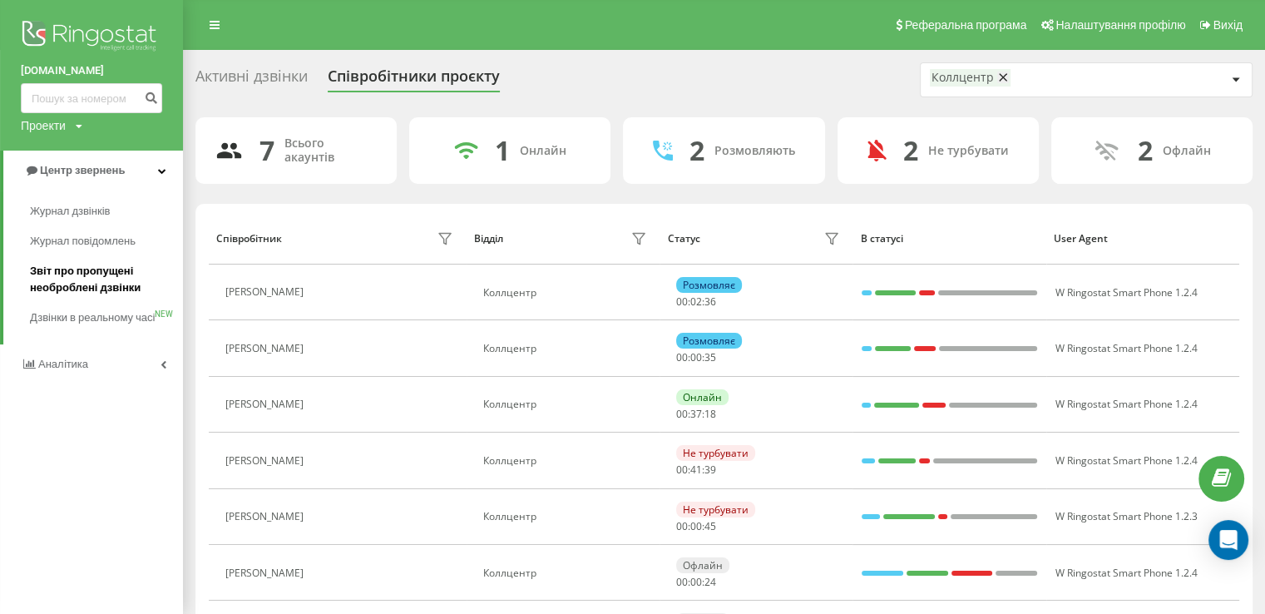
click at [57, 268] on span "Звіт про пропущені необроблені дзвінки" at bounding box center [102, 279] width 145 height 33
